Goal: Information Seeking & Learning: Learn about a topic

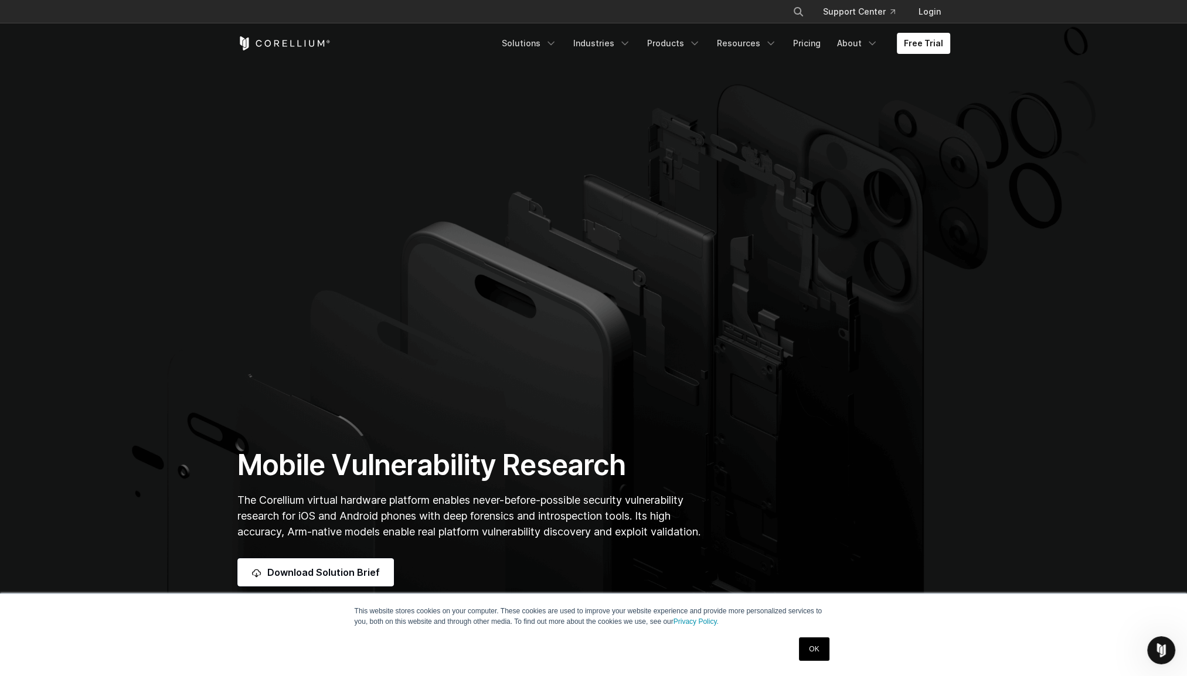
drag, startPoint x: 875, startPoint y: 404, endPoint x: 879, endPoint y: 411, distance: 8.5
click at [875, 404] on section "Mobile Vulnerability Research The Corellium virtual hardware platform enables n…" at bounding box center [593, 322] width 1187 height 642
click at [542, 43] on link "Solutions" at bounding box center [529, 43] width 69 height 21
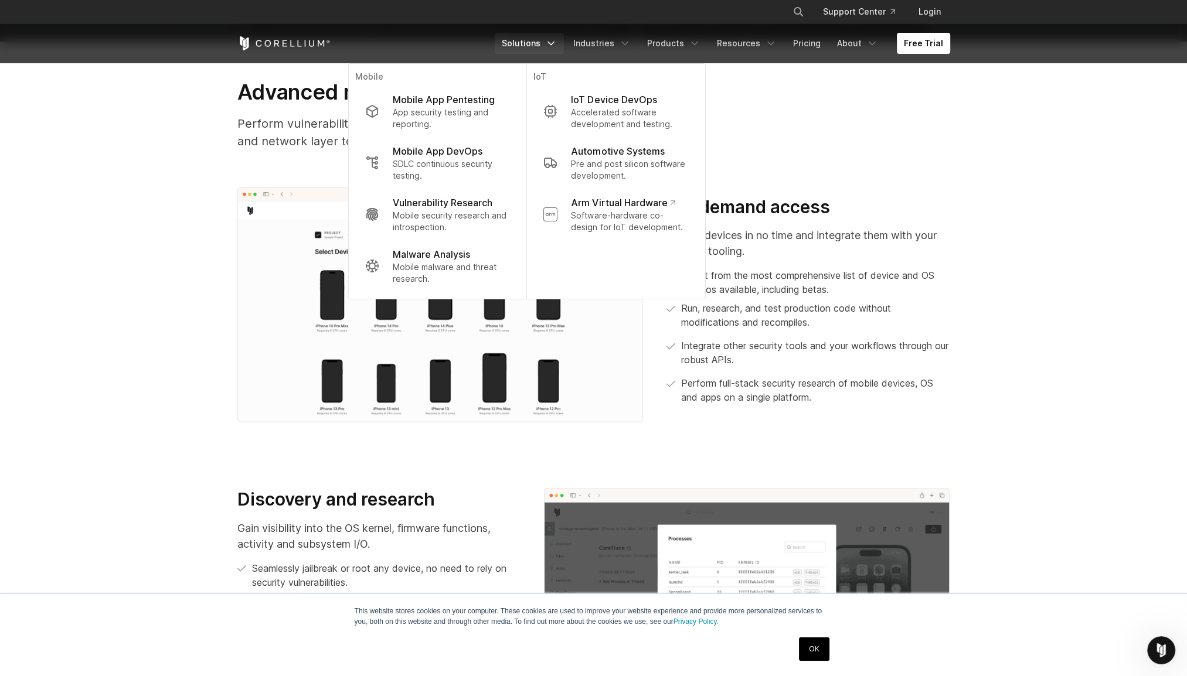
scroll to position [645, 0]
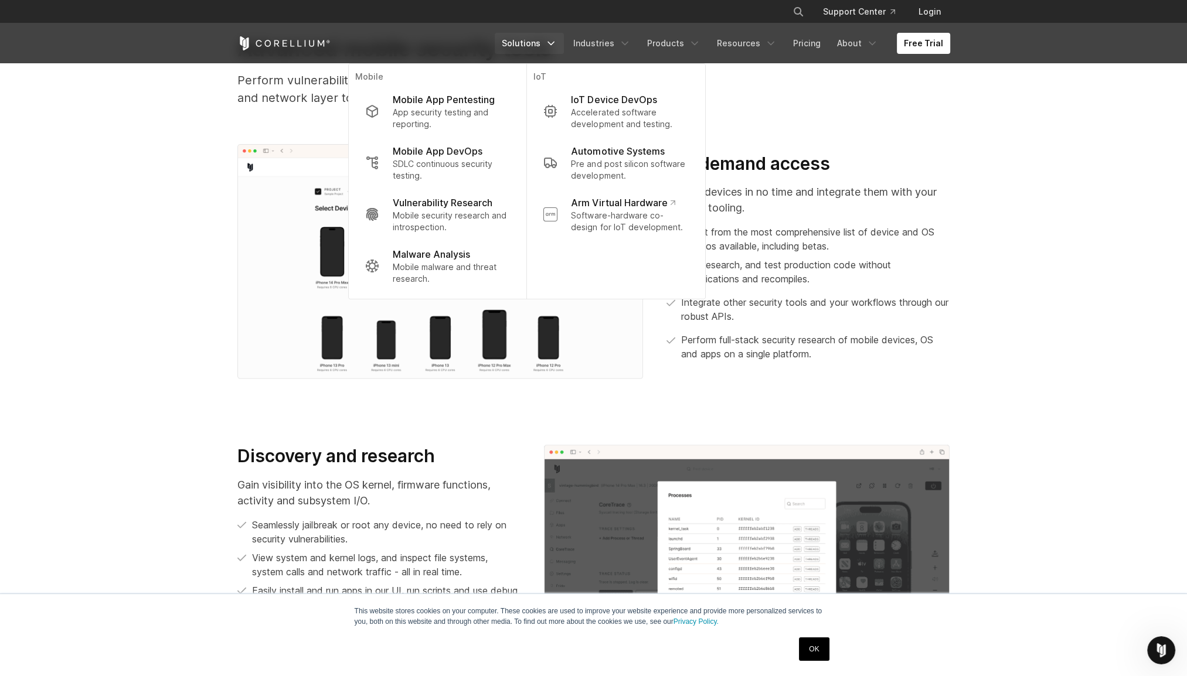
click at [184, 182] on section "Advanced mobile security tools Perform vulnerability and exploit research with …" at bounding box center [593, 202] width 1187 height 409
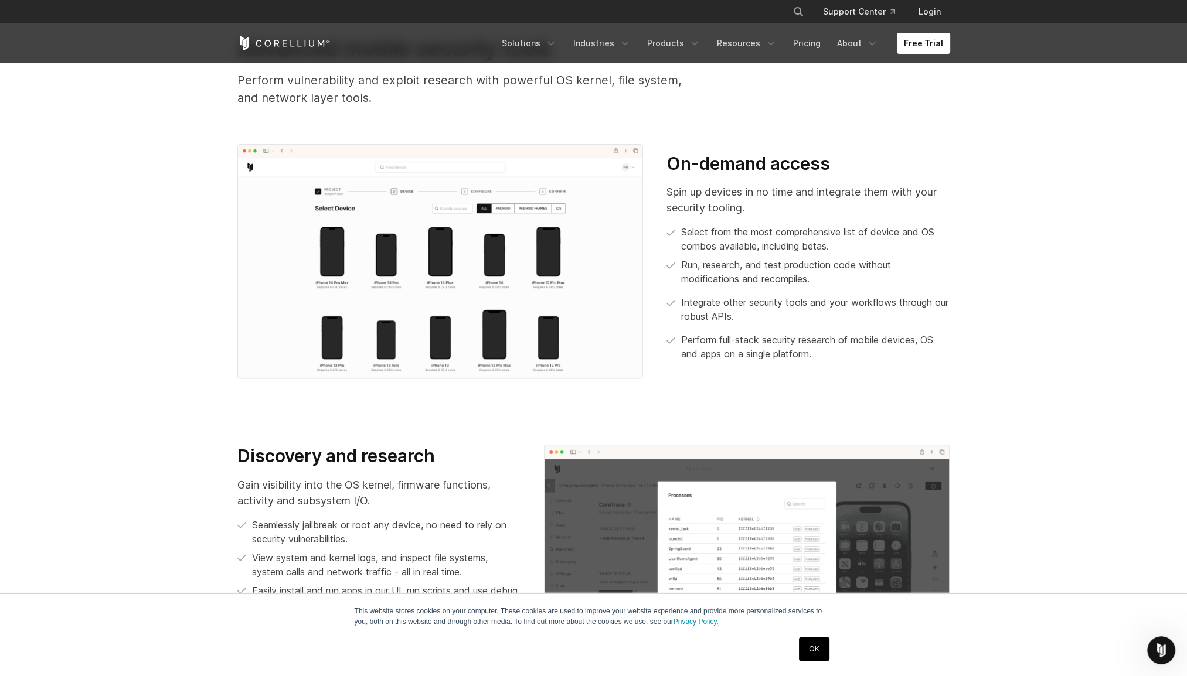
click at [456, 265] on img at bounding box center [440, 262] width 406 height 236
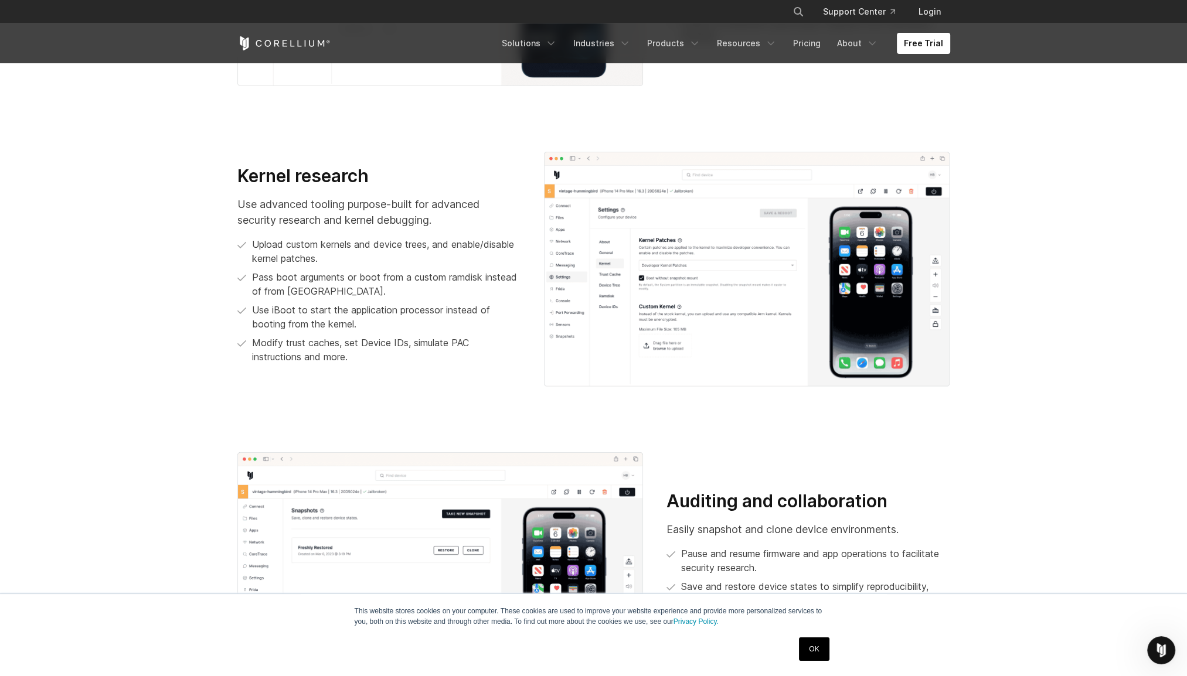
scroll to position [1524, 0]
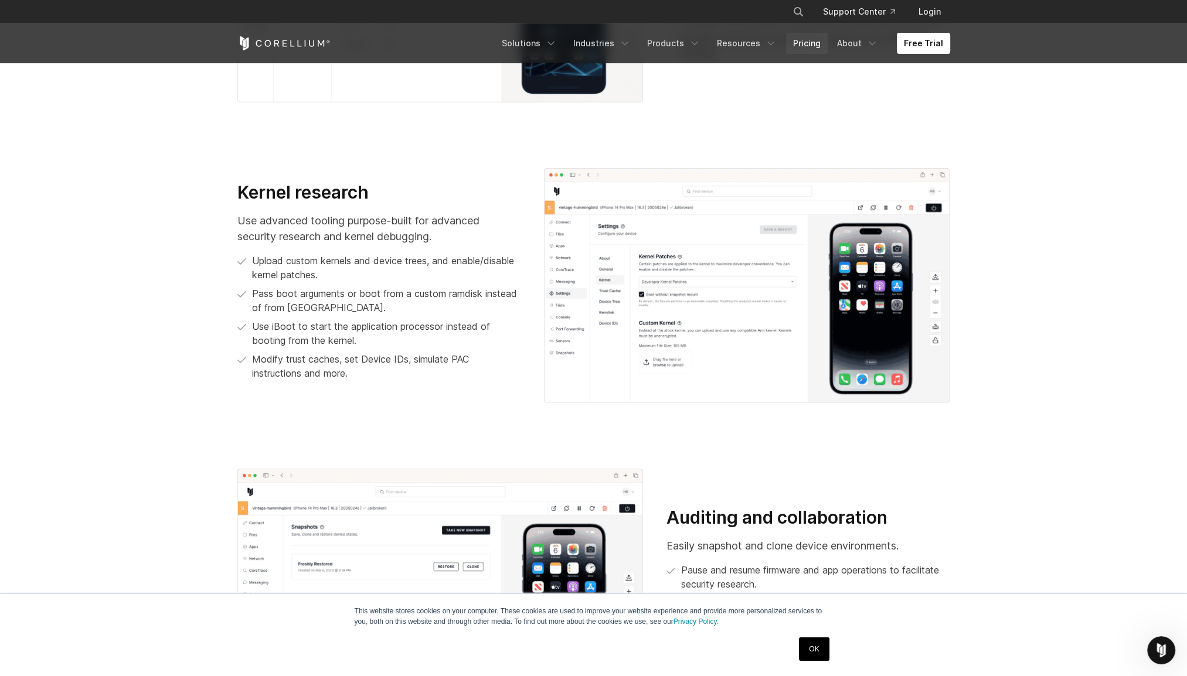
click at [823, 50] on link "Pricing" at bounding box center [807, 43] width 42 height 21
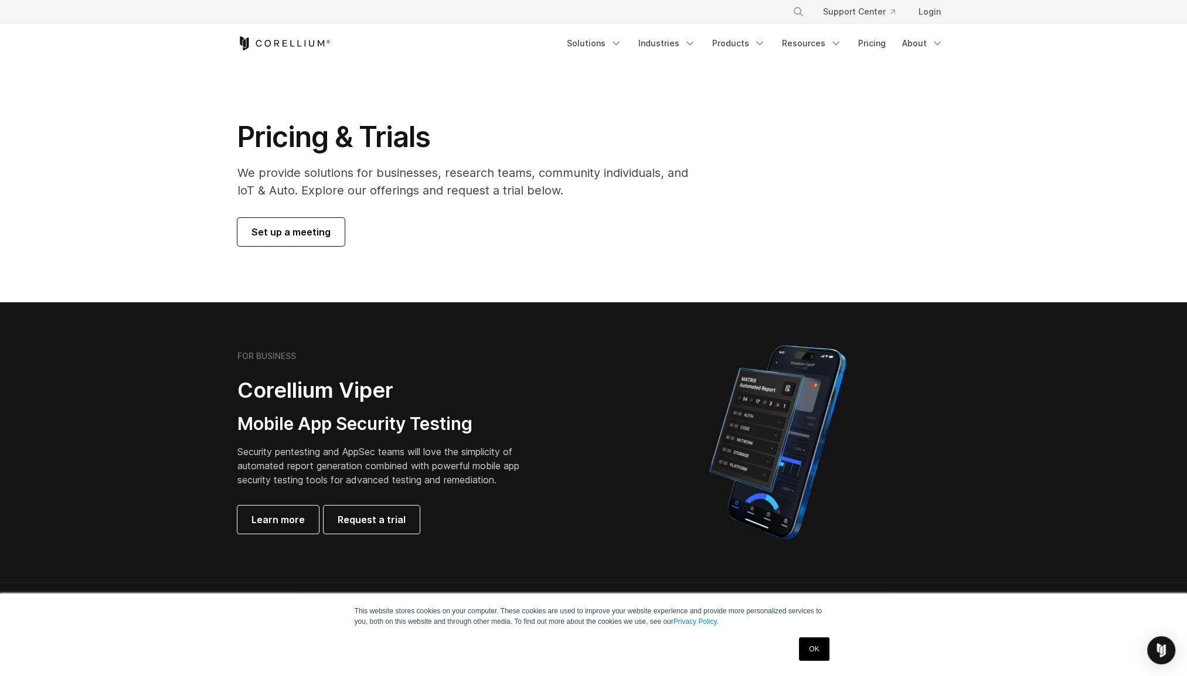
click at [268, 38] on icon "Corellium Home" at bounding box center [283, 43] width 93 height 14
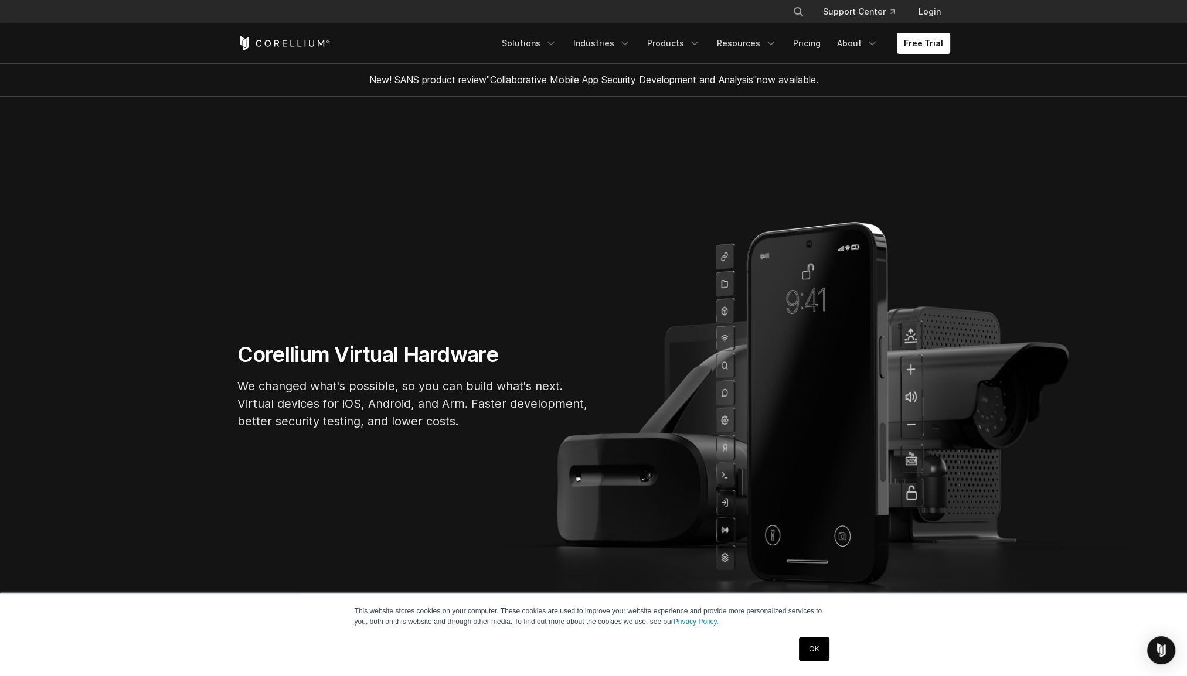
click at [298, 46] on icon "Corellium Home" at bounding box center [299, 43] width 4 height 6
